Goal: Entertainment & Leisure: Consume media (video, audio)

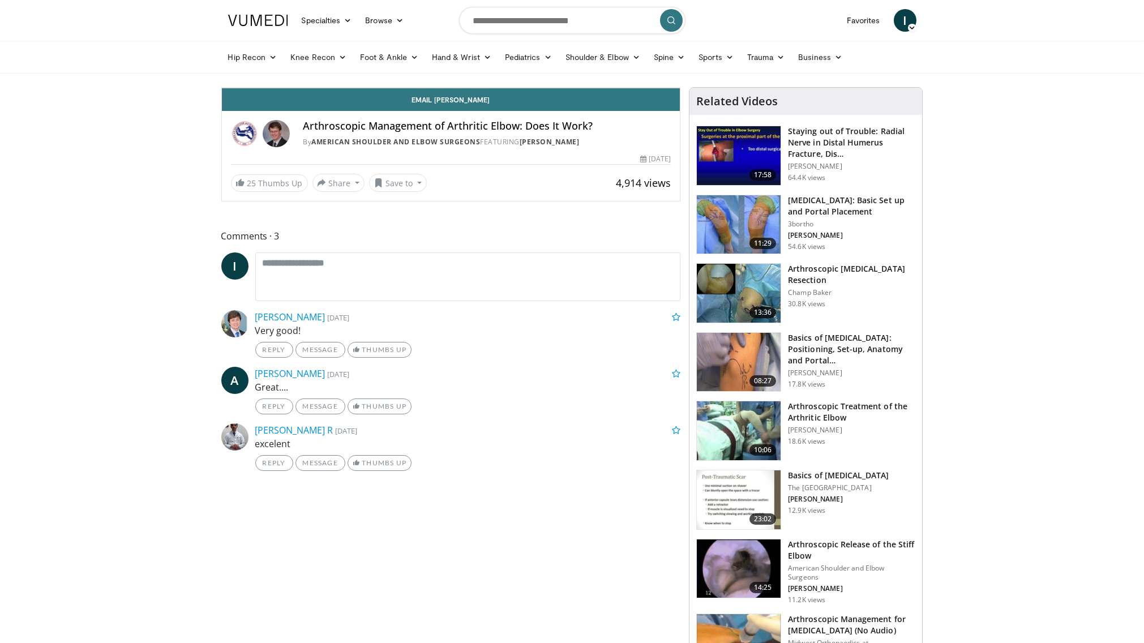
click at [222, 88] on span "Video Player" at bounding box center [233, 76] width 23 height 23
click at [593, 104] on icon "Video Player" at bounding box center [577, 88] width 32 height 32
click at [680, 88] on div "10 seconds Tap to unmute" at bounding box center [451, 88] width 459 height 0
click at [593, 104] on icon "Video Player" at bounding box center [577, 88] width 32 height 32
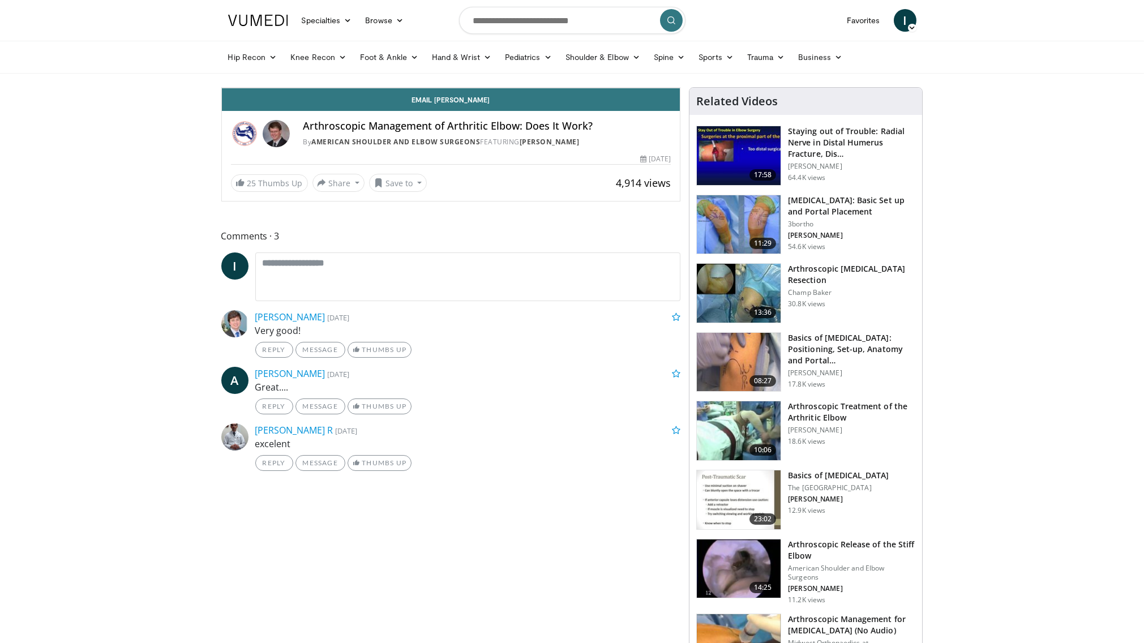
click at [466, 104] on icon "Video Player" at bounding box center [451, 88] width 32 height 32
click at [593, 104] on icon "Video Player" at bounding box center [577, 88] width 32 height 32
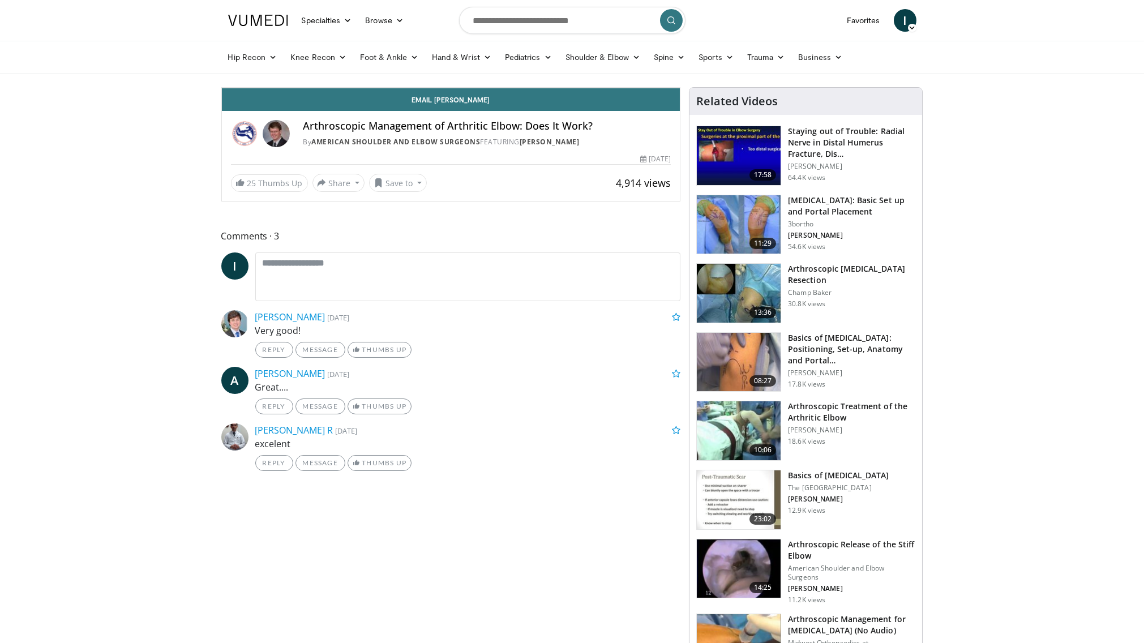
click at [593, 104] on icon "Video Player" at bounding box center [577, 88] width 32 height 32
click at [680, 88] on div "10 seconds Tap to unmute" at bounding box center [451, 88] width 459 height 0
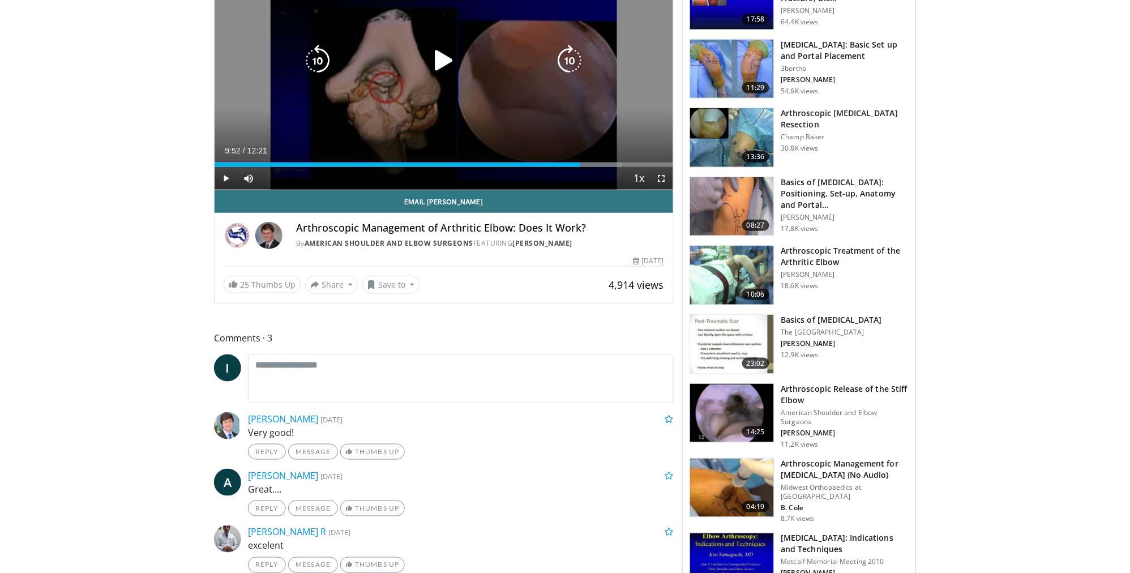
scroll to position [159, 0]
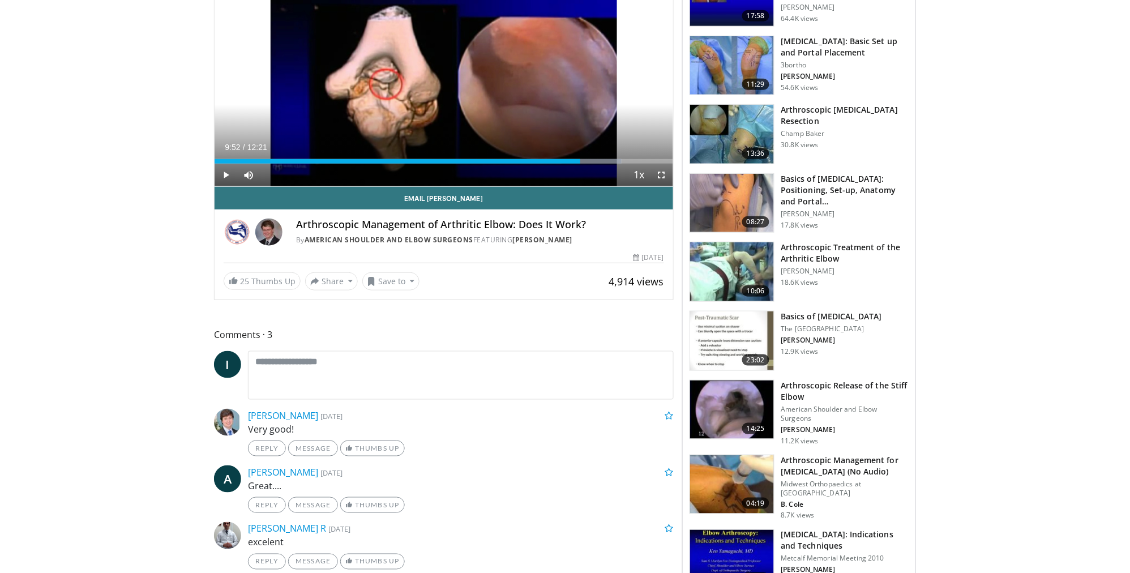
click at [737, 318] on img at bounding box center [732, 340] width 84 height 59
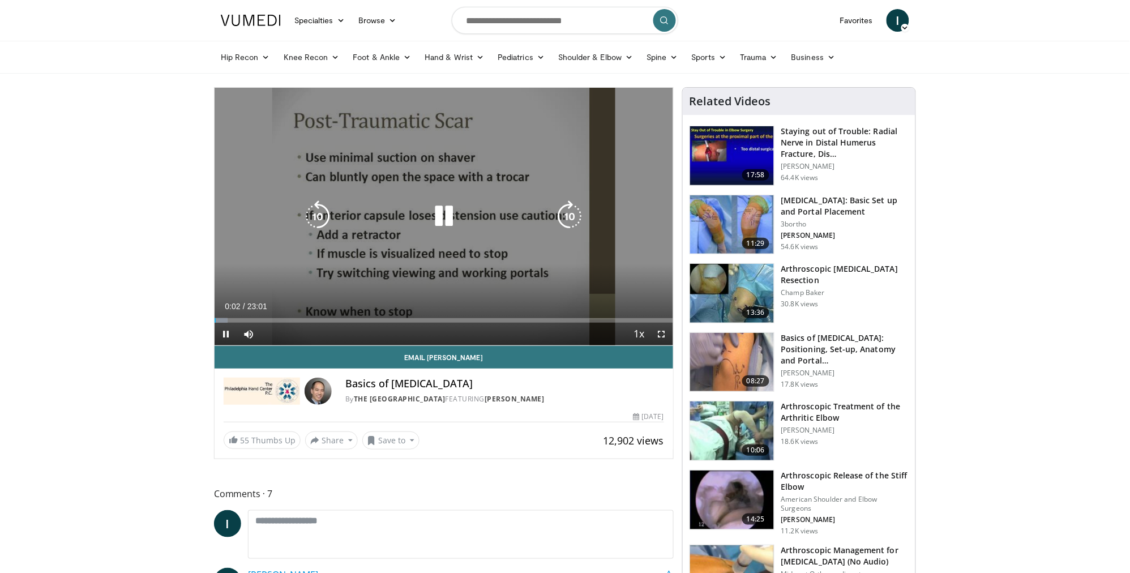
click at [570, 219] on icon "Video Player" at bounding box center [570, 216] width 32 height 32
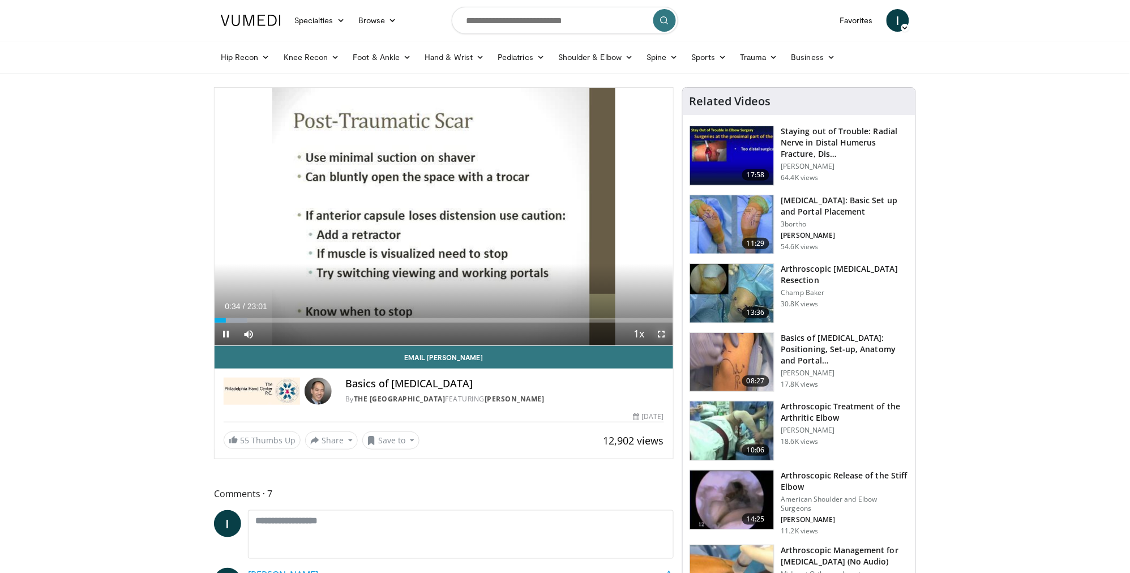
click at [658, 338] on span "Video Player" at bounding box center [661, 334] width 23 height 23
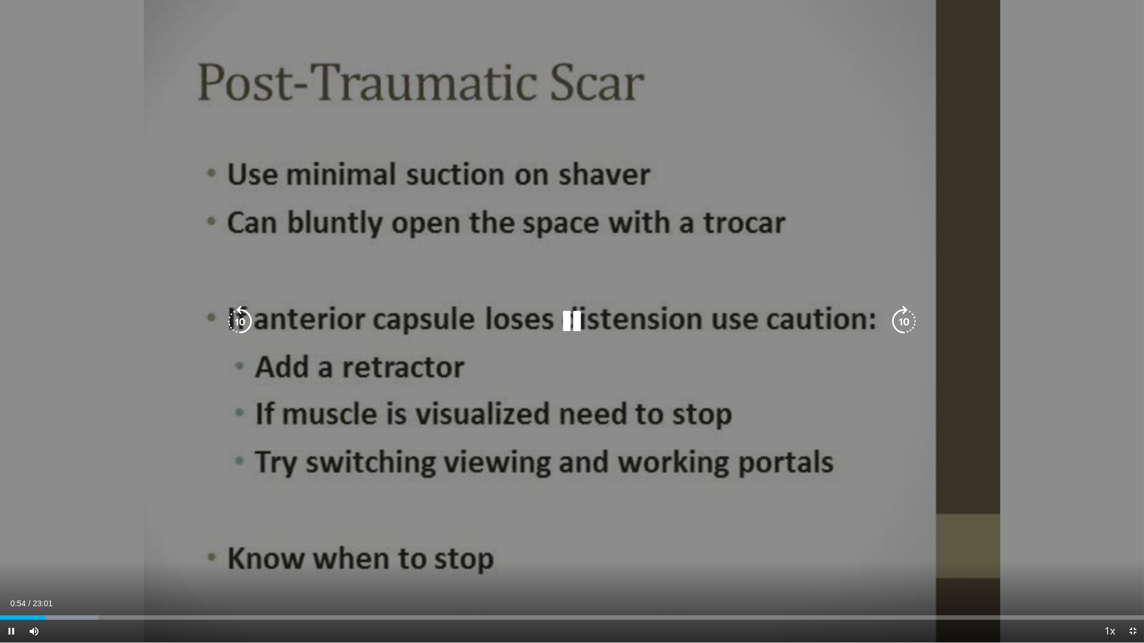
click at [235, 321] on icon "Video Player" at bounding box center [240, 322] width 32 height 32
click at [236, 321] on div "10 seconds Tap to unmute" at bounding box center [572, 321] width 1144 height 643
click at [570, 317] on icon "Video Player" at bounding box center [573, 322] width 32 height 32
click at [246, 315] on icon "Video Player" at bounding box center [240, 322] width 32 height 32
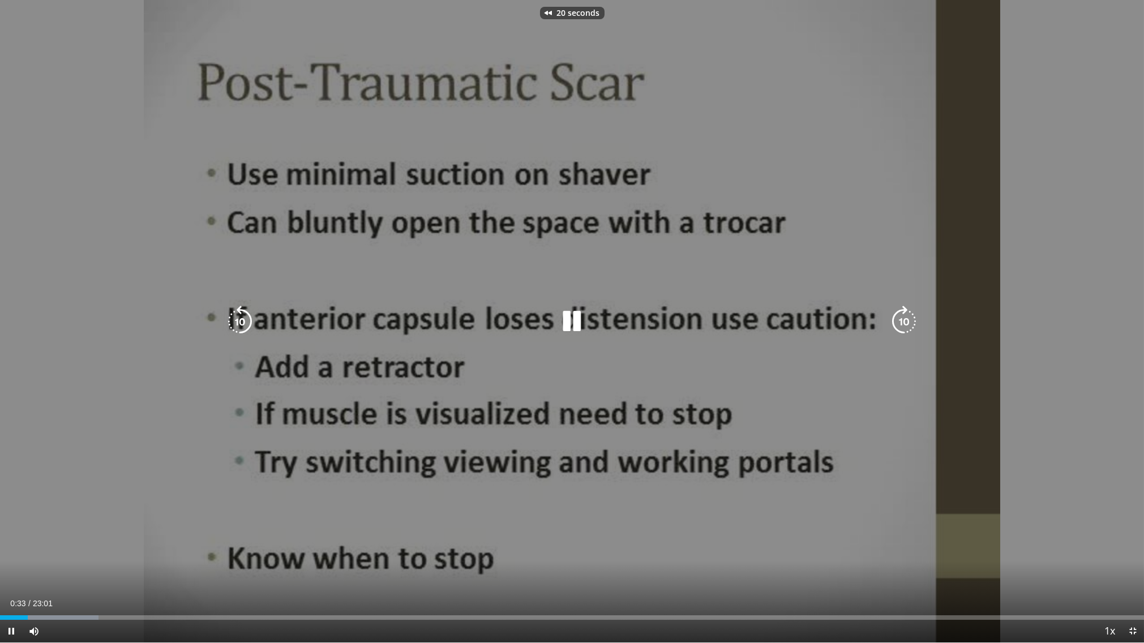
click at [246, 315] on icon "Video Player" at bounding box center [240, 322] width 32 height 32
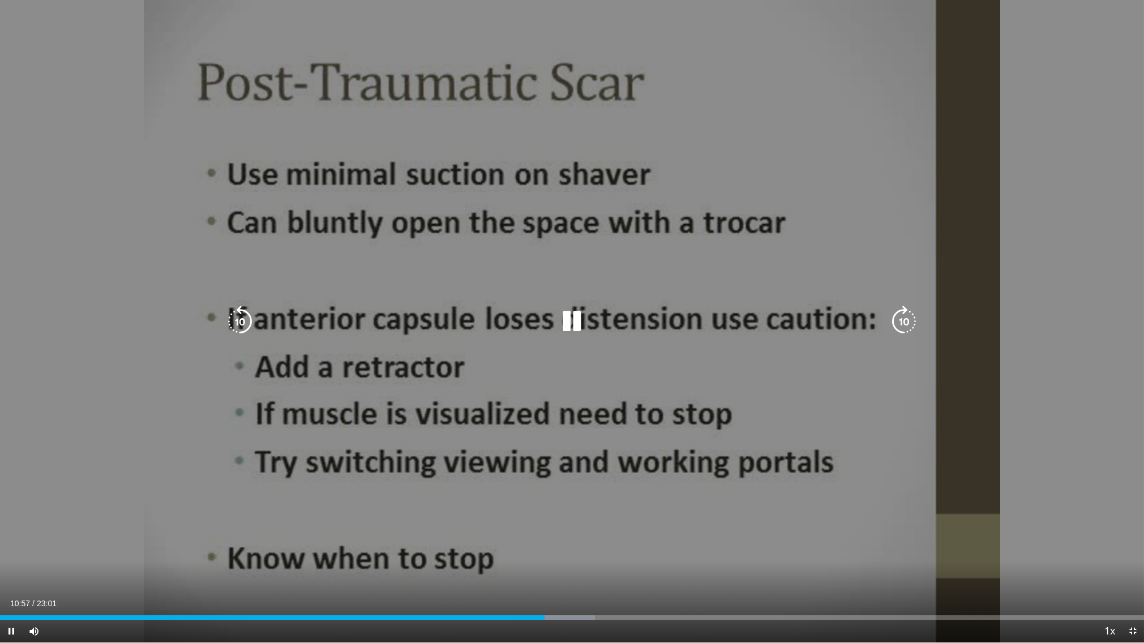
click at [904, 323] on icon "Video Player" at bounding box center [904, 322] width 32 height 32
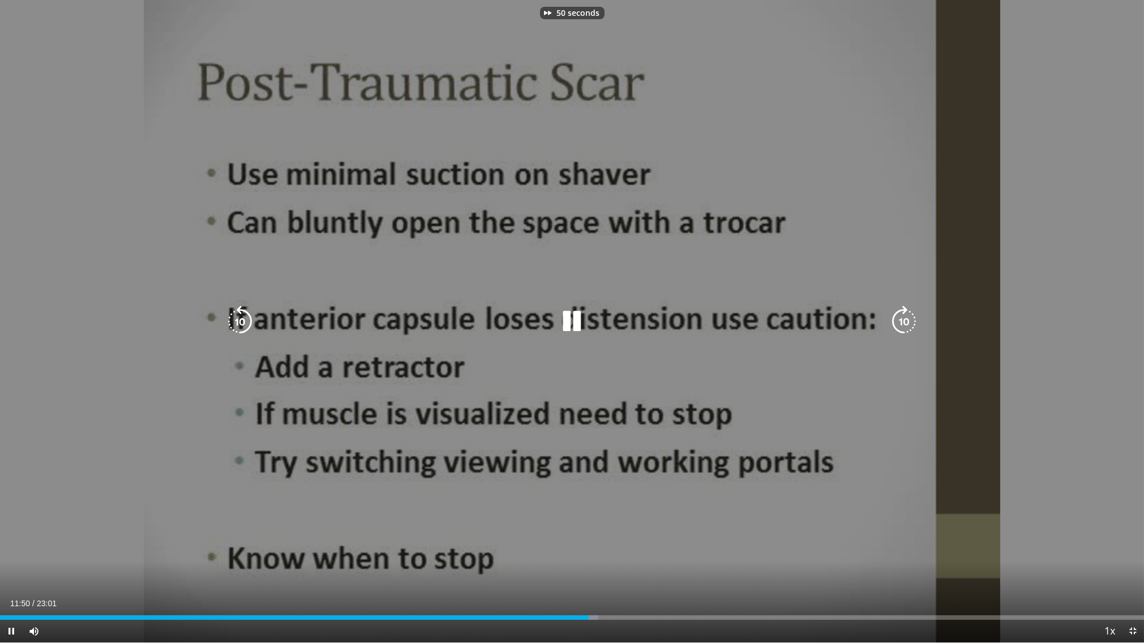
click at [904, 323] on icon "Video Player" at bounding box center [904, 322] width 32 height 32
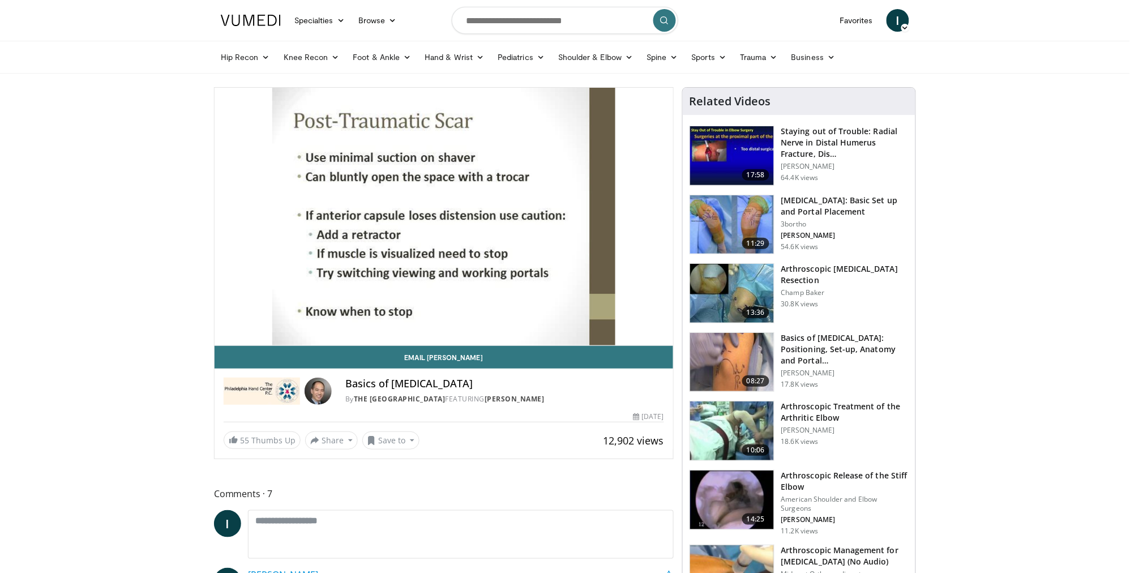
click at [474, 0] on form at bounding box center [565, 20] width 226 height 41
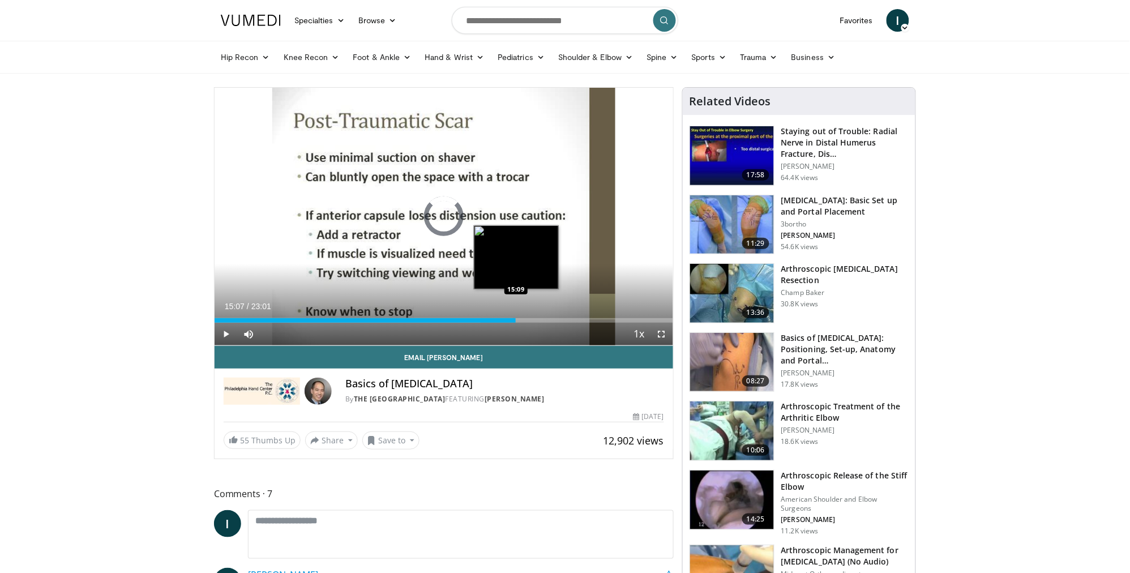
click at [516, 315] on div "Loaded : 65.03% 15:07 15:09" at bounding box center [444, 317] width 459 height 11
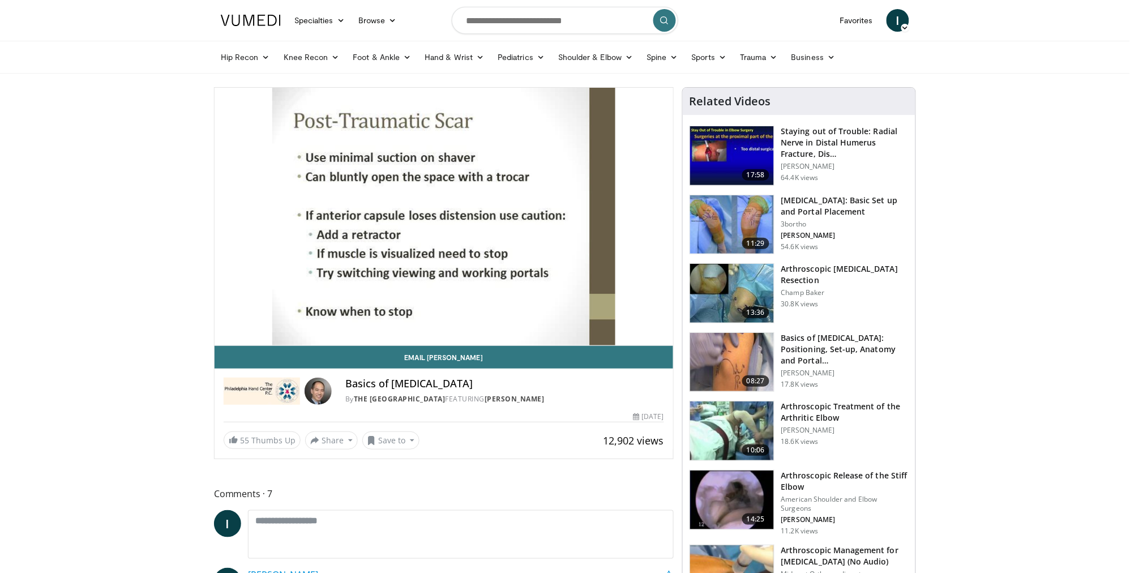
click at [734, 214] on img at bounding box center [732, 224] width 84 height 59
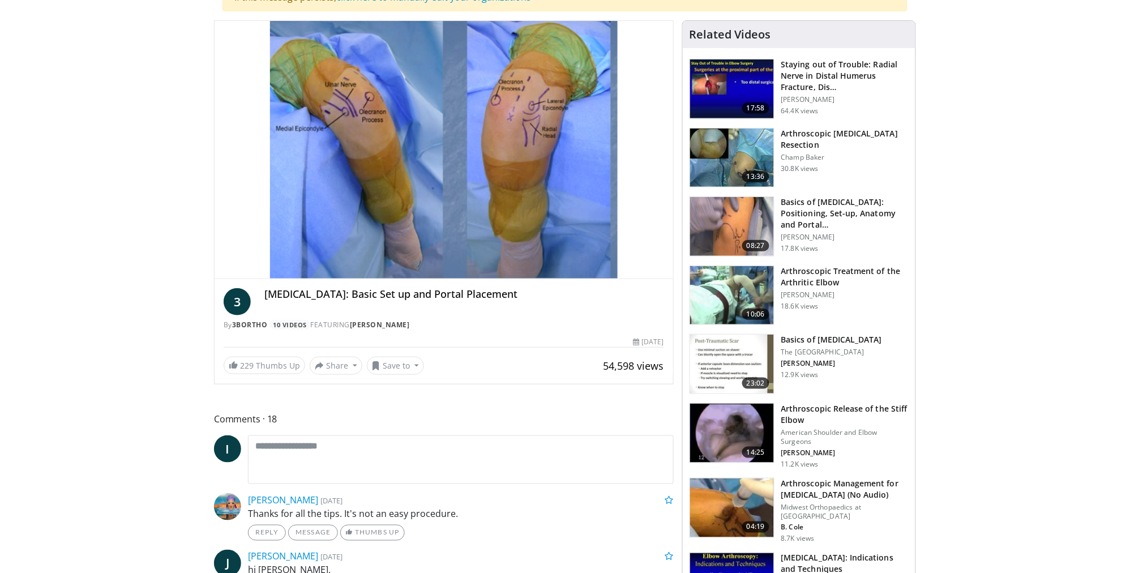
scroll to position [238, 0]
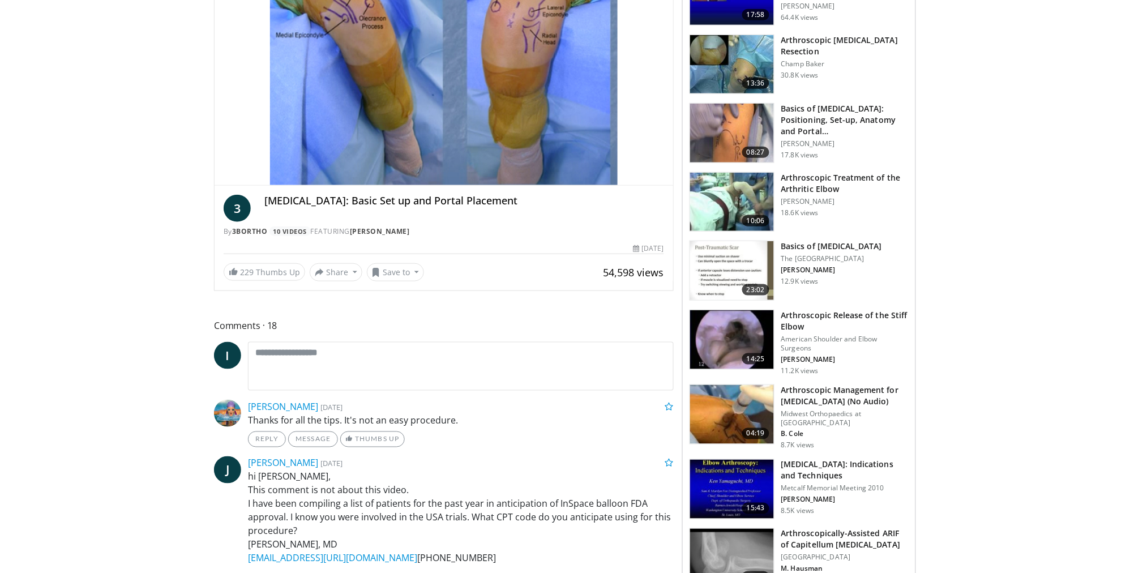
click at [736, 332] on img at bounding box center [732, 339] width 84 height 59
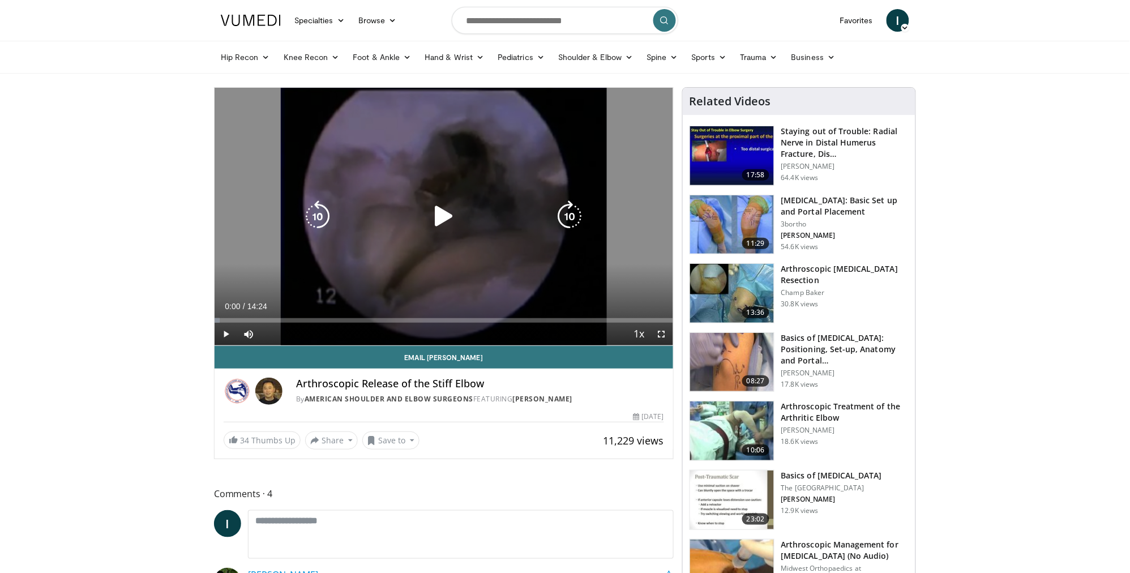
click at [438, 219] on icon "Video Player" at bounding box center [444, 216] width 32 height 32
click at [559, 222] on icon "Video Player" at bounding box center [570, 216] width 32 height 32
click at [575, 216] on icon "Video Player" at bounding box center [570, 216] width 32 height 32
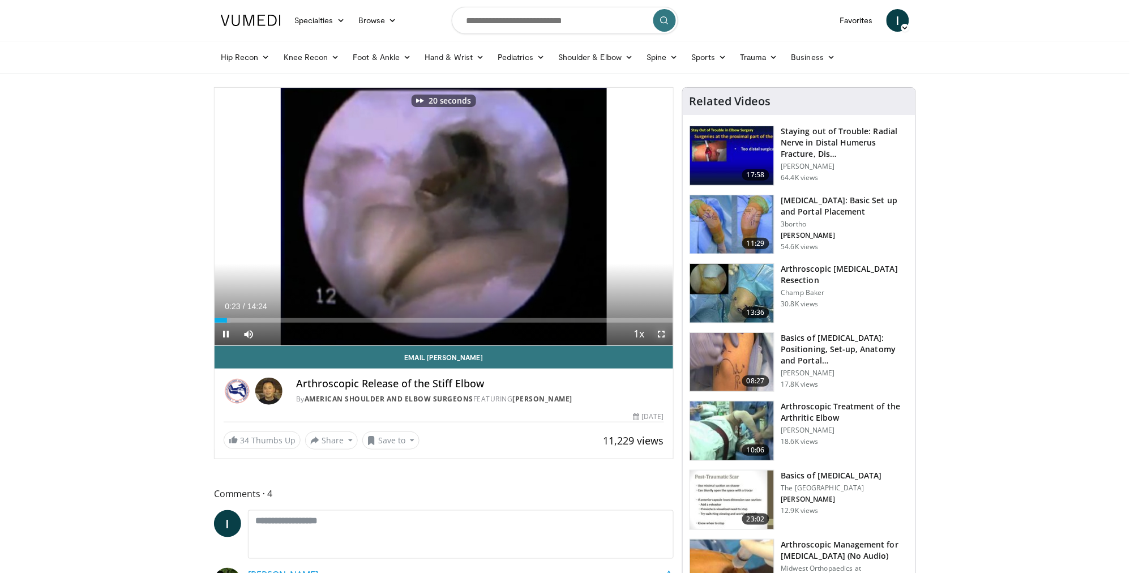
click at [663, 329] on span "Video Player" at bounding box center [661, 334] width 23 height 23
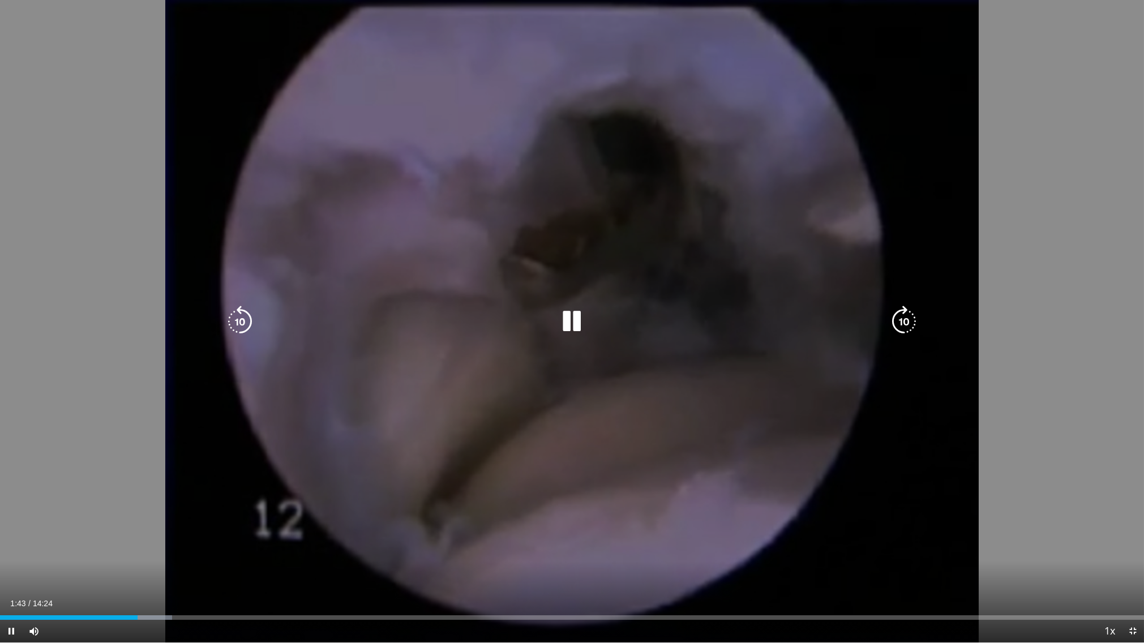
click at [896, 324] on icon "Video Player" at bounding box center [904, 322] width 32 height 32
click at [907, 318] on icon "Video Player" at bounding box center [904, 322] width 32 height 32
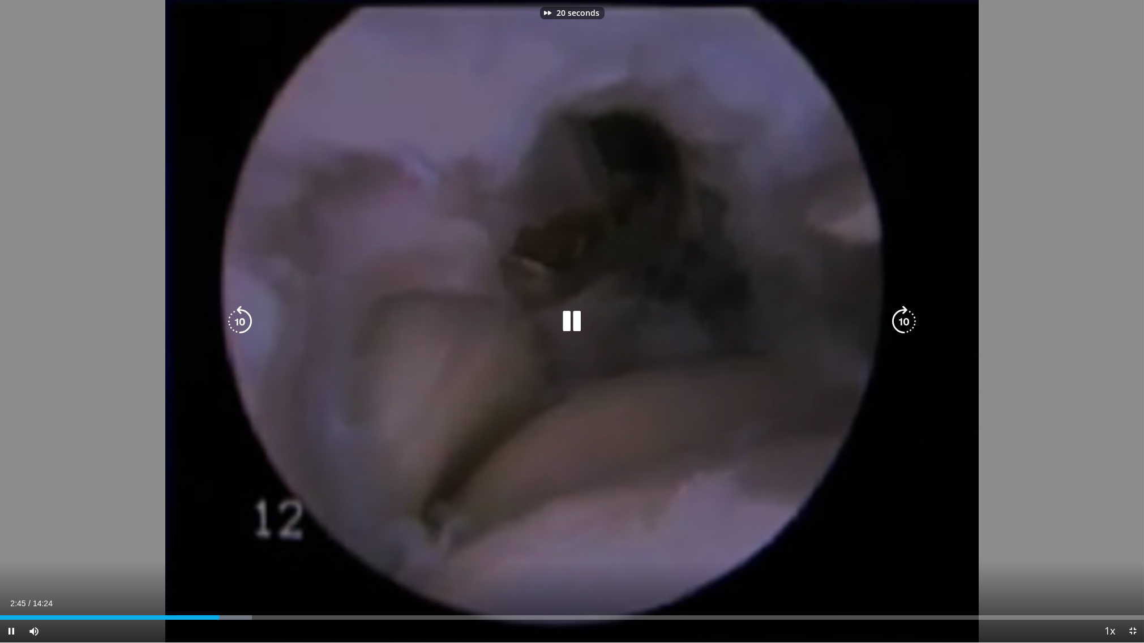
click at [907, 318] on icon "Video Player" at bounding box center [904, 322] width 32 height 32
click at [902, 318] on icon "Video Player" at bounding box center [904, 322] width 32 height 32
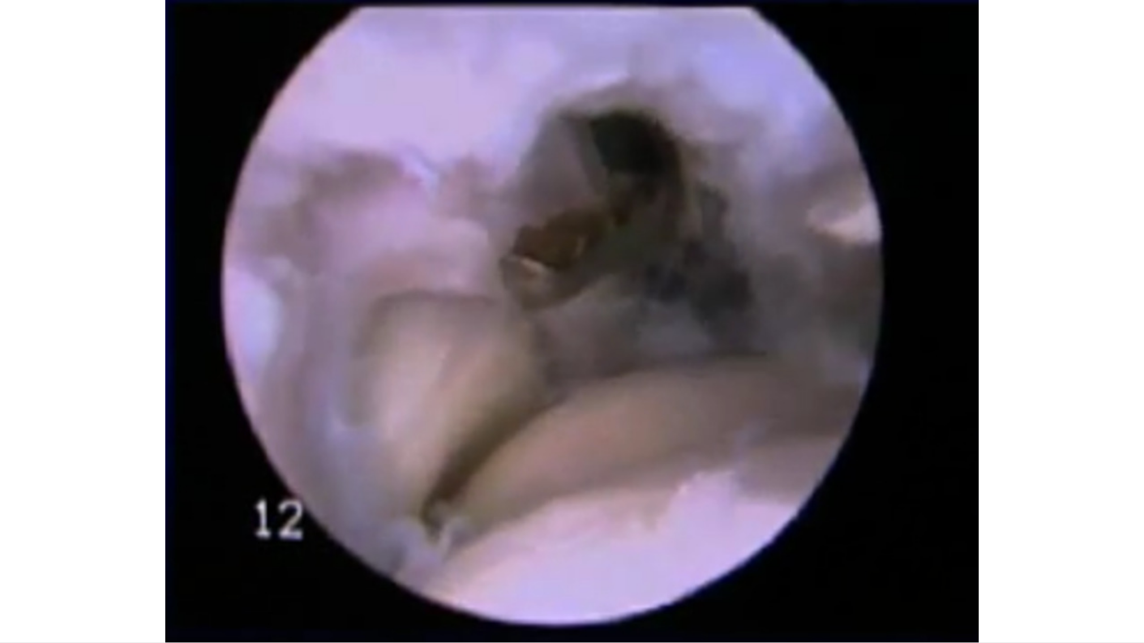
click at [902, 318] on div "50 seconds Tap to unmute" at bounding box center [572, 321] width 1144 height 643
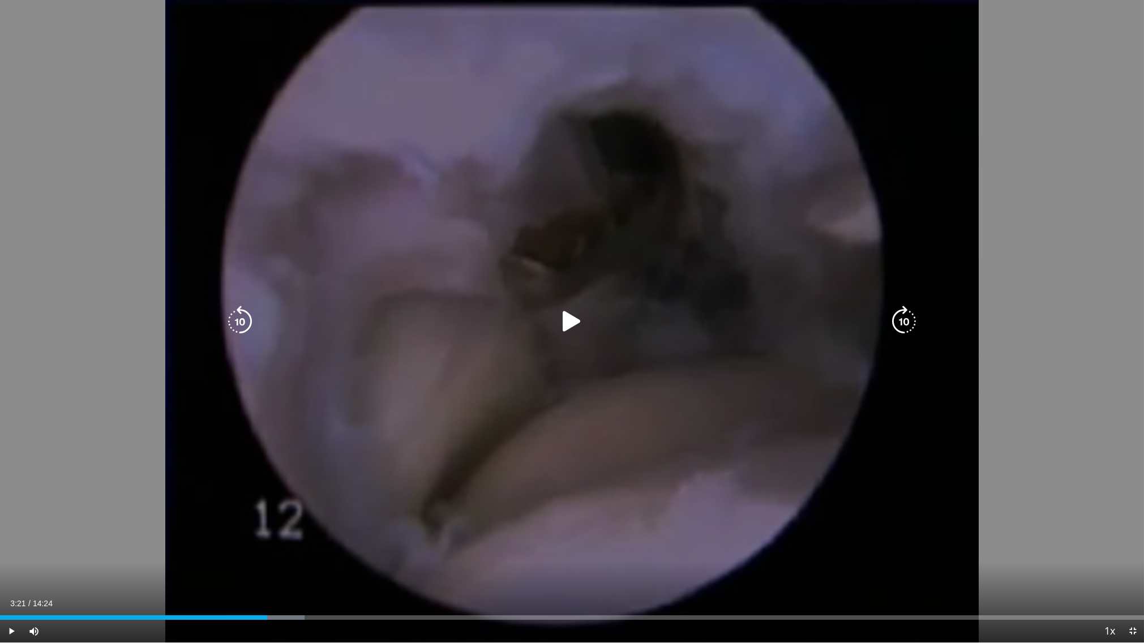
click at [906, 320] on icon "Video Player" at bounding box center [904, 322] width 32 height 32
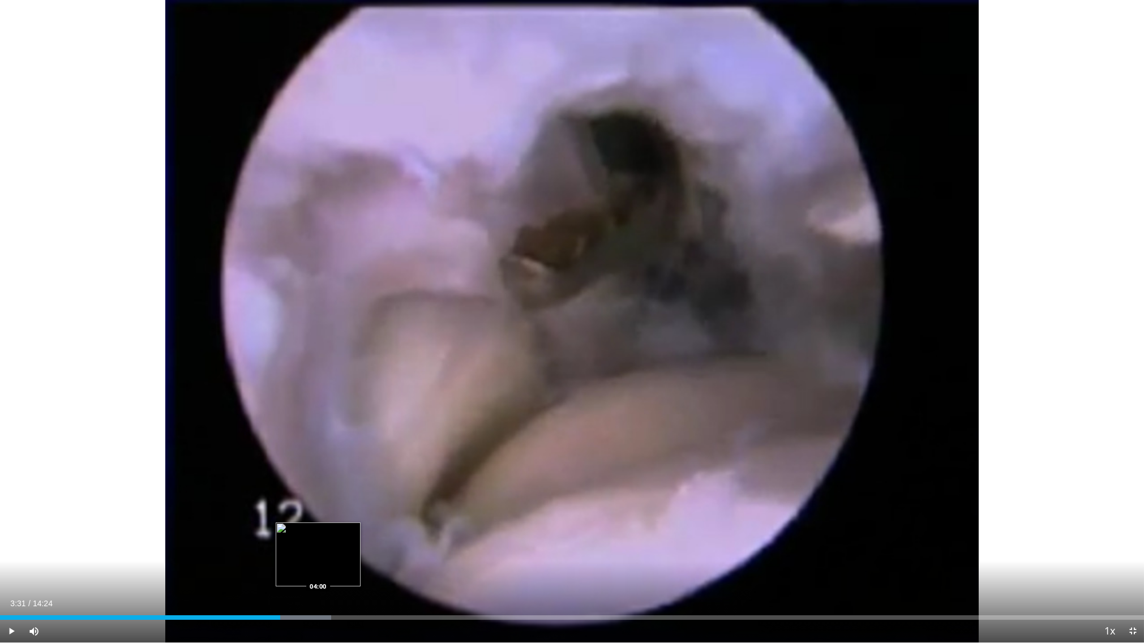
click at [317, 572] on div "Loaded : 28.96% 03:31 04:00" at bounding box center [572, 617] width 1144 height 5
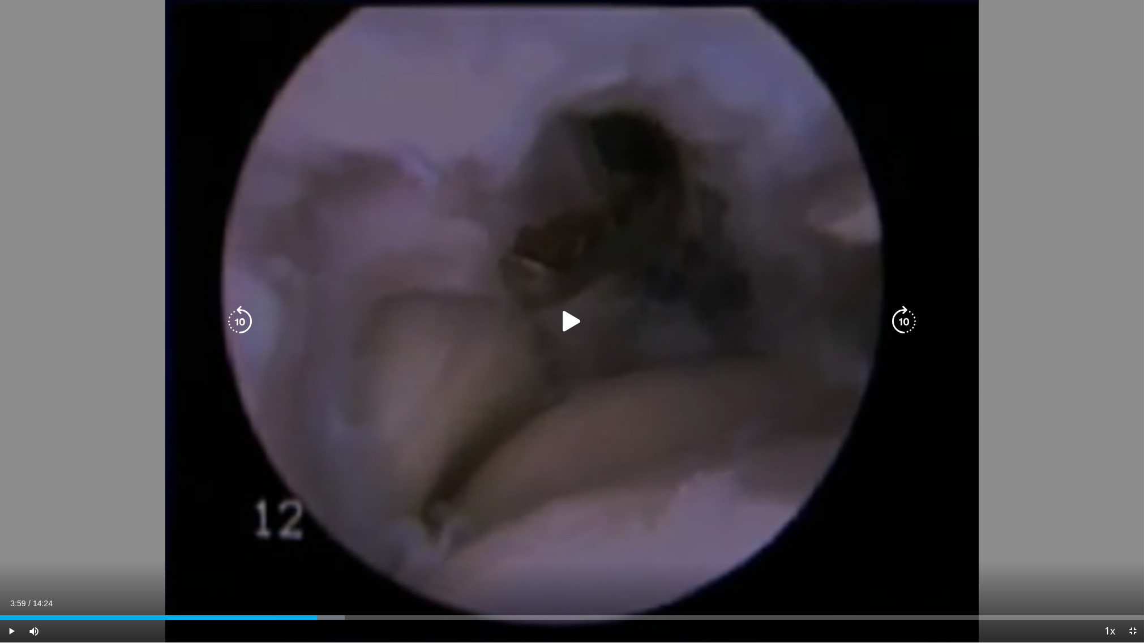
click at [563, 319] on icon "Video Player" at bounding box center [573, 322] width 32 height 32
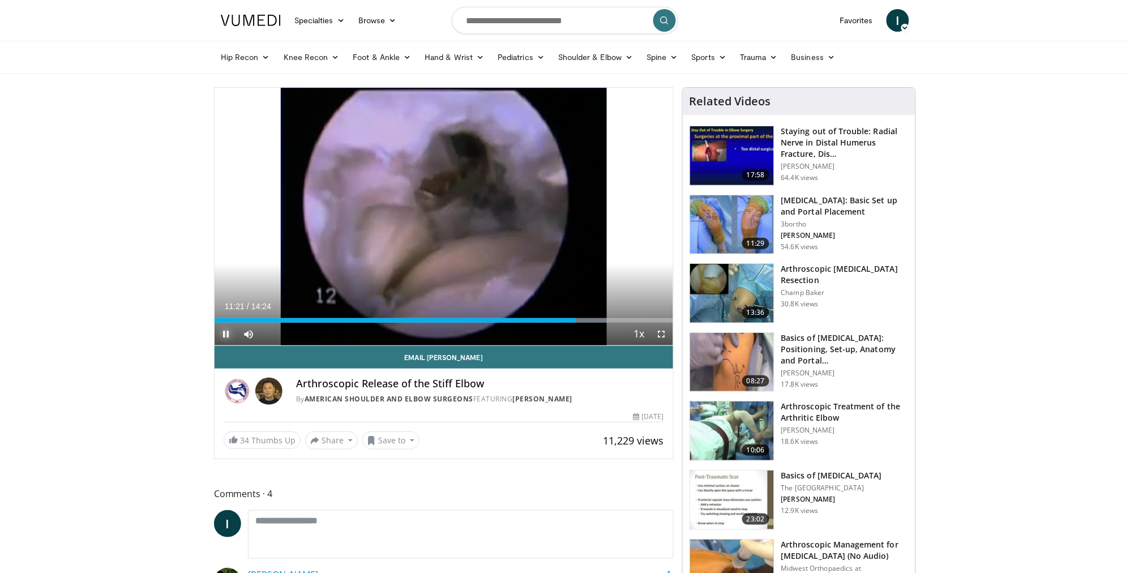
click at [221, 333] on span "Video Player" at bounding box center [226, 334] width 23 height 23
